Goal: Information Seeking & Learning: Find specific page/section

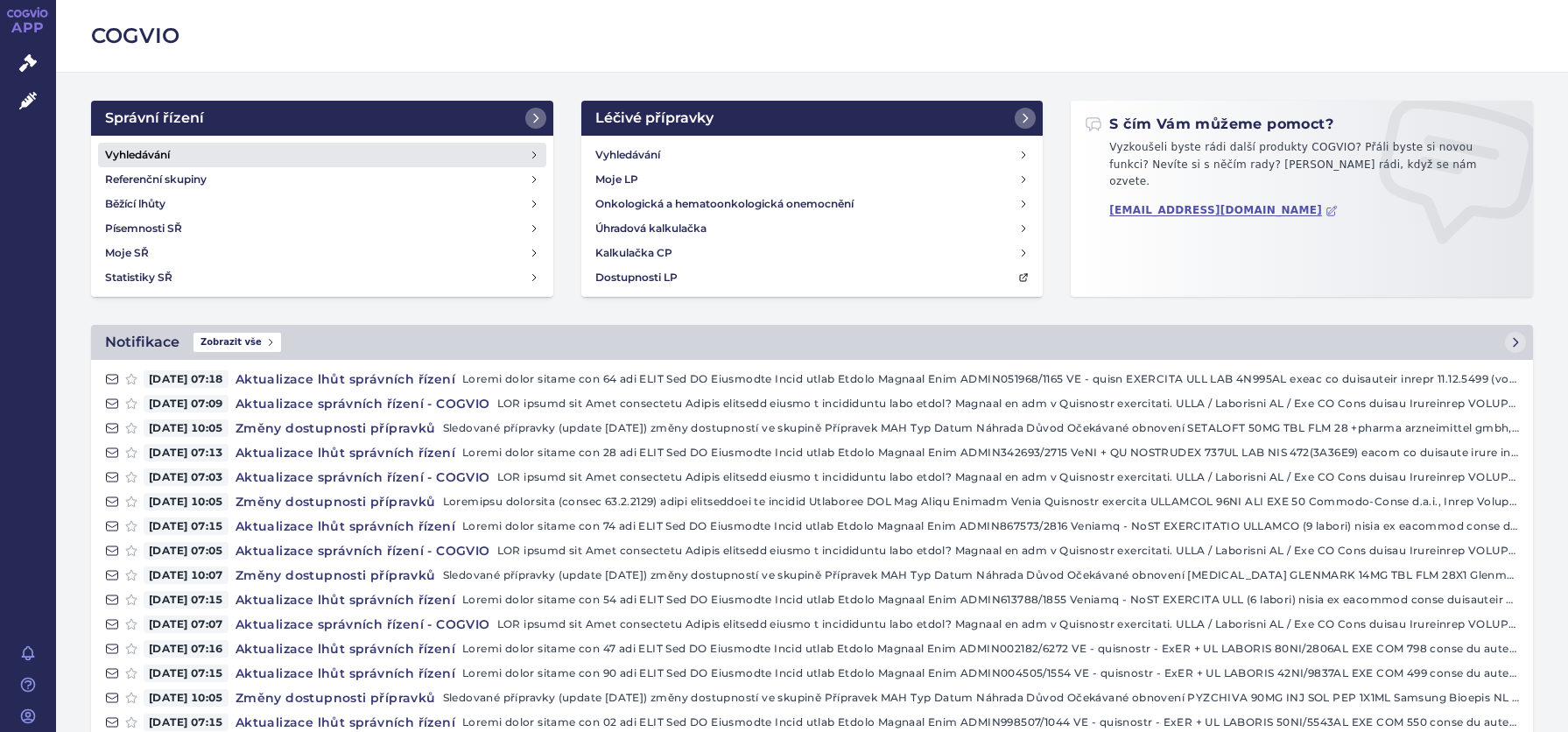
click at [122, 148] on h4 "Vyhledávání" at bounding box center [137, 154] width 64 height 17
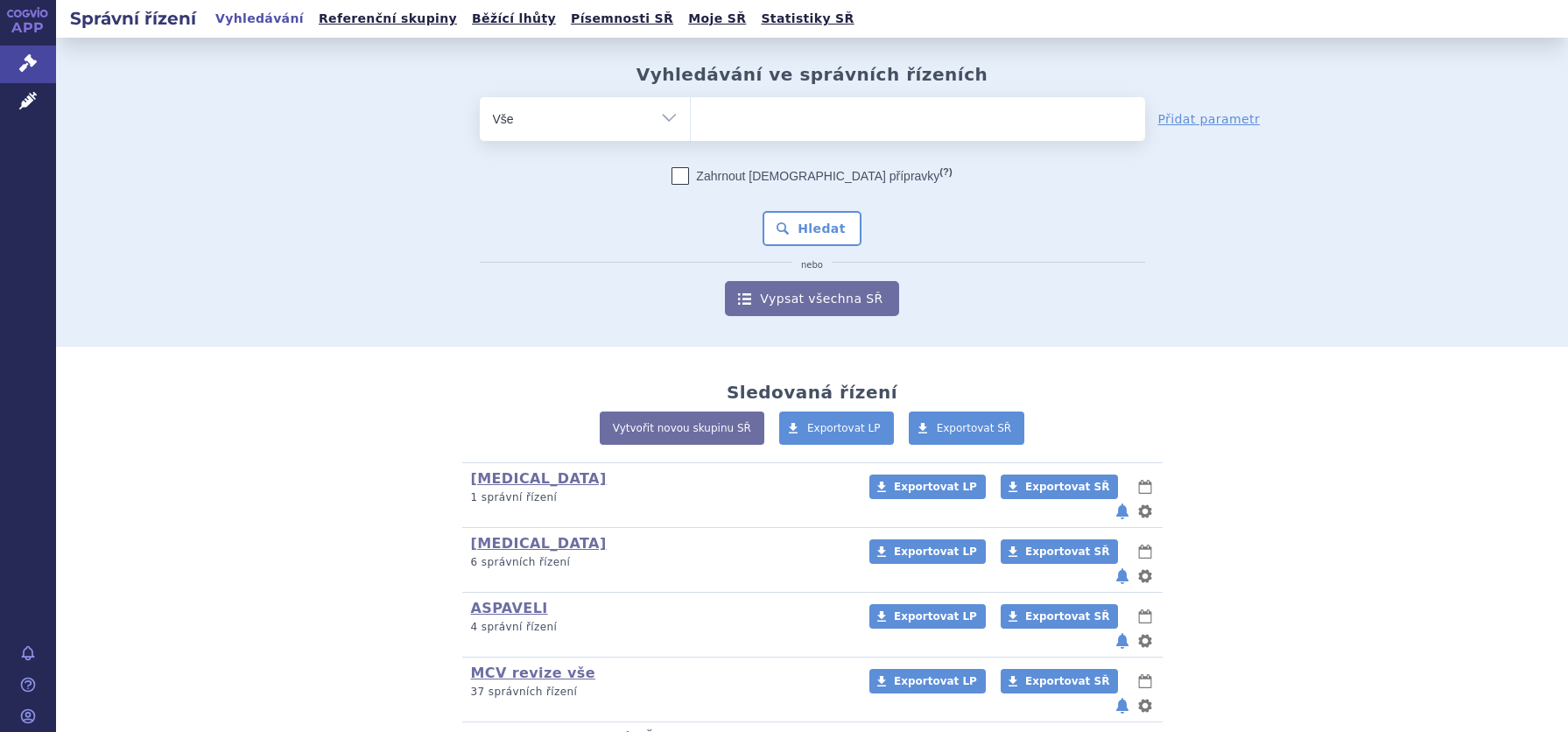
click at [755, 106] on ul at bounding box center [918, 115] width 454 height 37
click at [691, 106] on select at bounding box center [690, 118] width 1 height 44
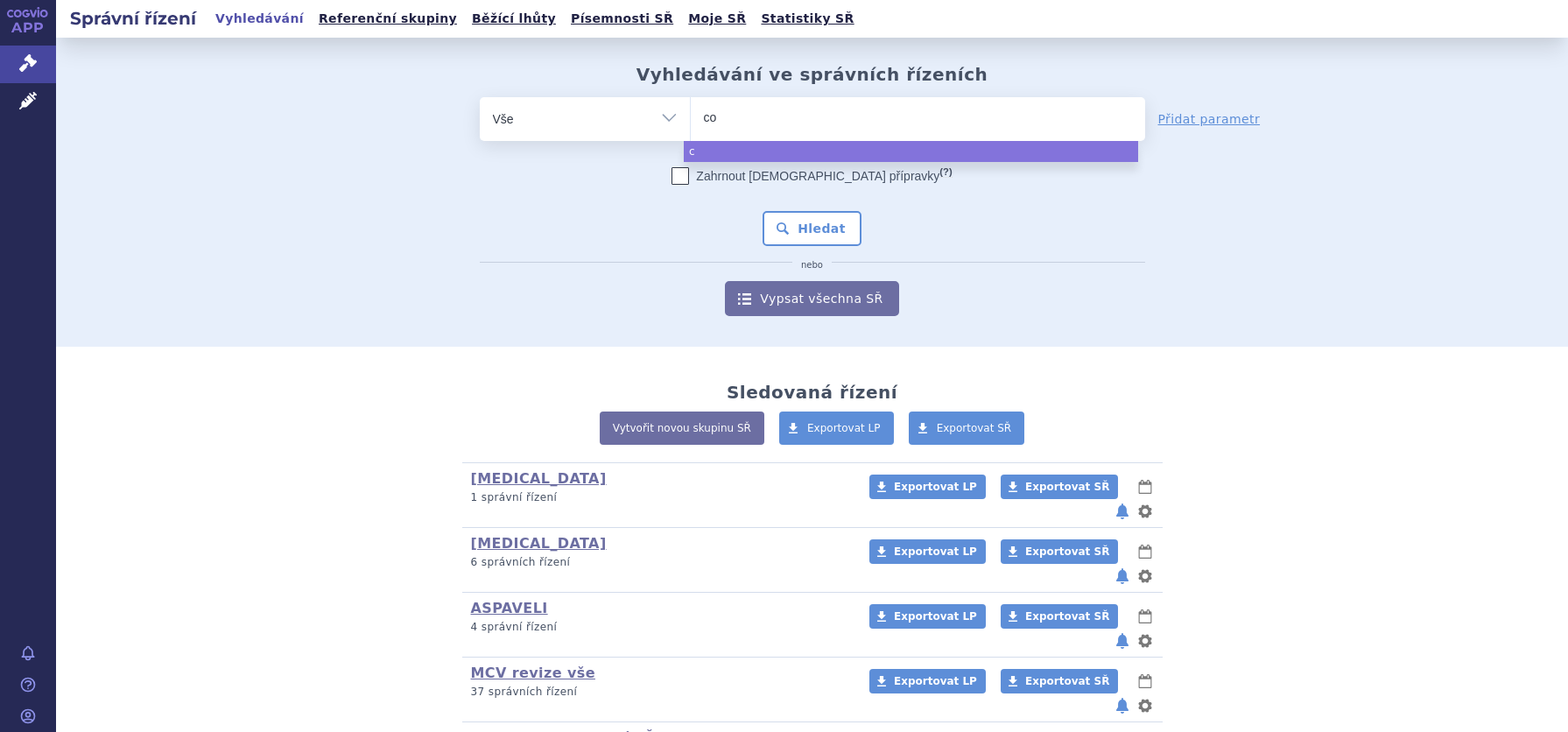
type input "cos"
type input "cose"
type input "cosent"
type input "cosenty"
type input "cosentyx"
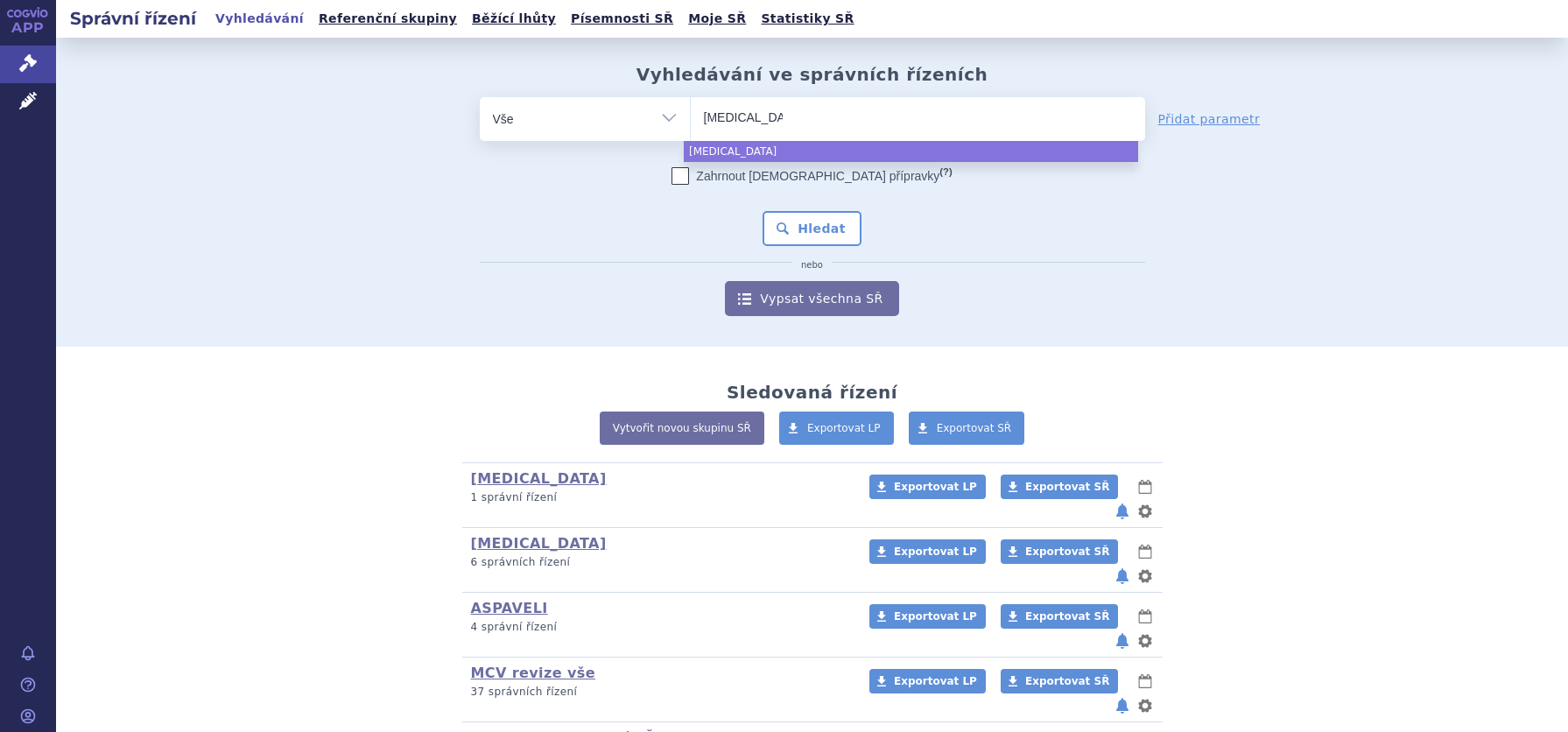
select select "cosentyx"
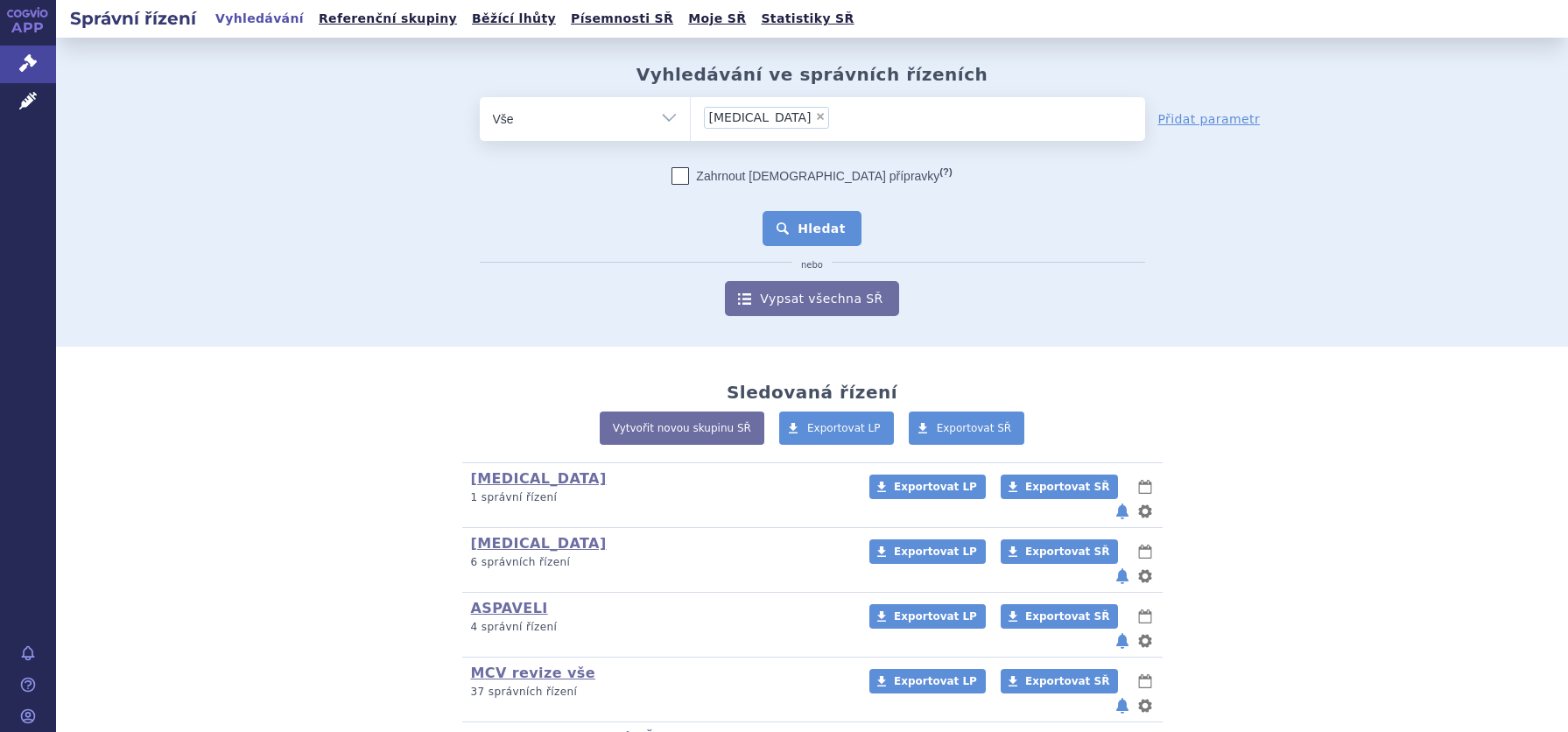
click at [796, 229] on button "Hledat" at bounding box center [812, 229] width 99 height 35
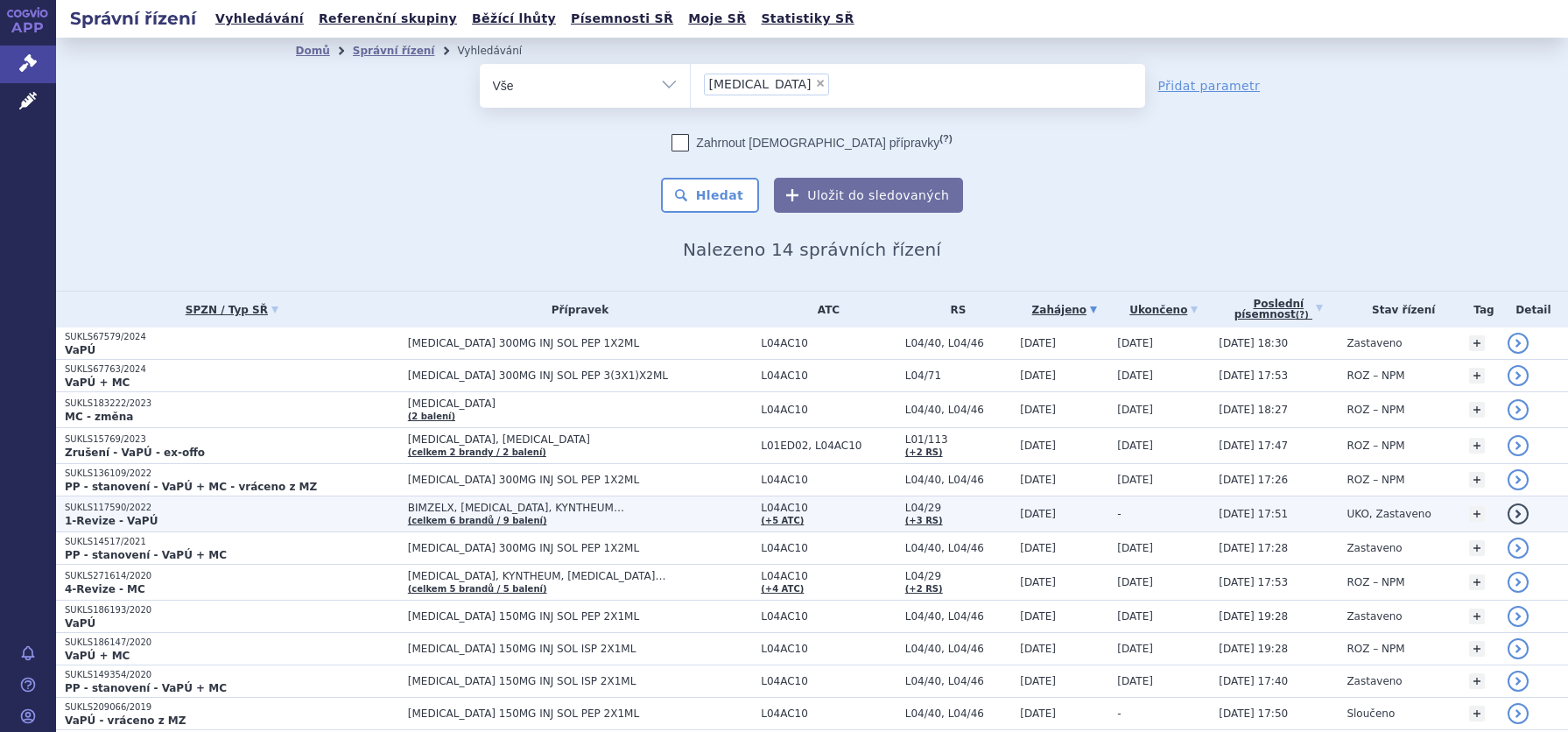
click at [130, 518] on strong "1-Revize - VaPÚ" at bounding box center [111, 522] width 93 height 13
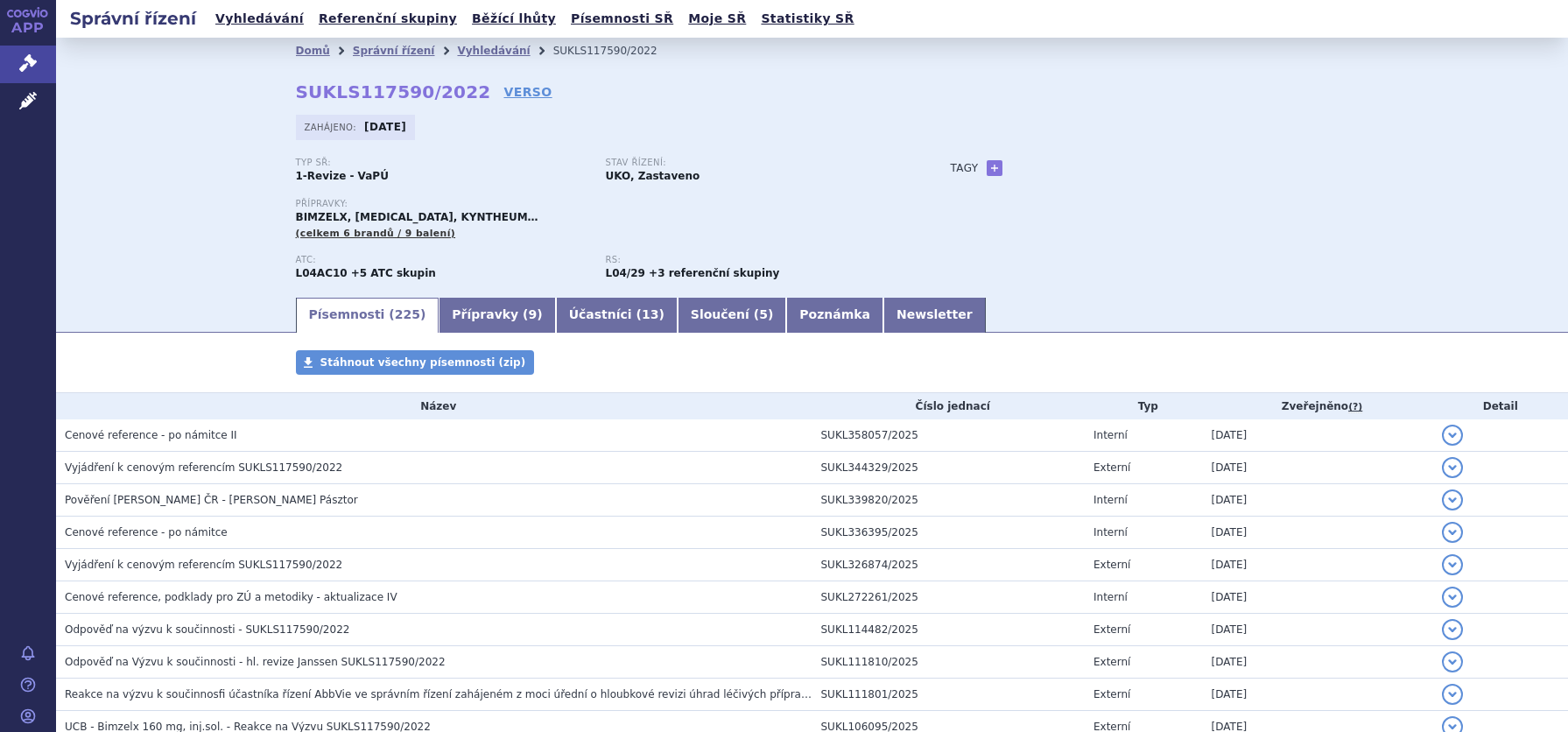
click at [1518, 151] on div "Domů Správní řízení Vyhledávání SUKLS117590/2022 SUKLS117590/2022 VERSO [GEOGRA…" at bounding box center [812, 167] width 1512 height 258
